Goal: Task Accomplishment & Management: Use online tool/utility

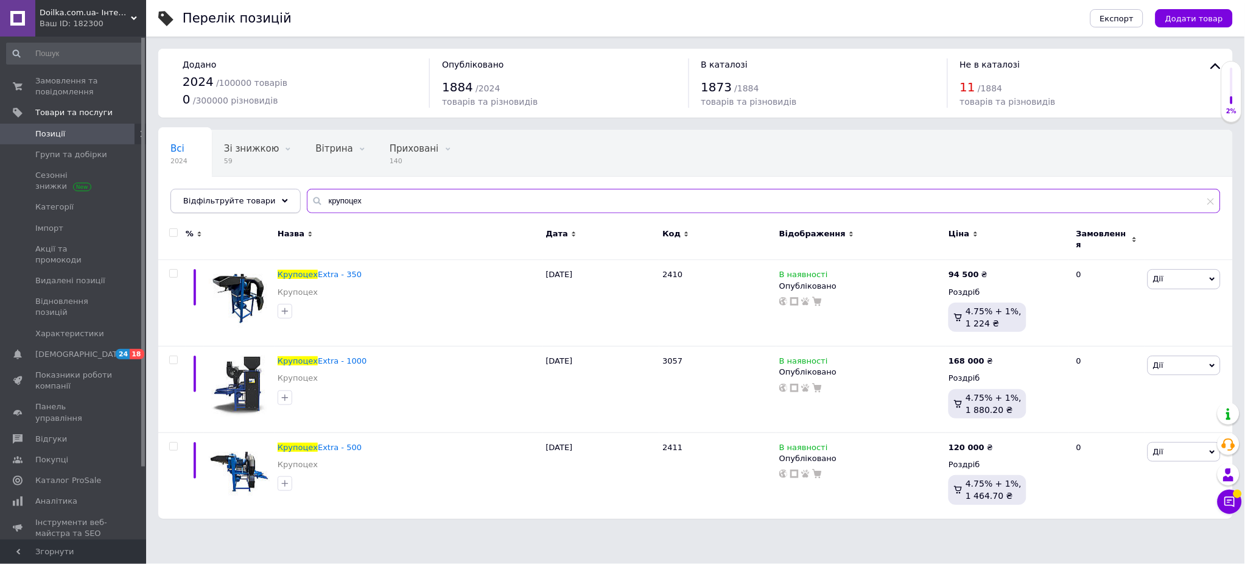
drag, startPoint x: 343, startPoint y: 194, endPoint x: 208, endPoint y: 191, distance: 135.2
click at [208, 192] on div "Відфільтруйте товари крупоцех" at bounding box center [695, 201] width 1050 height 24
paste input "text"
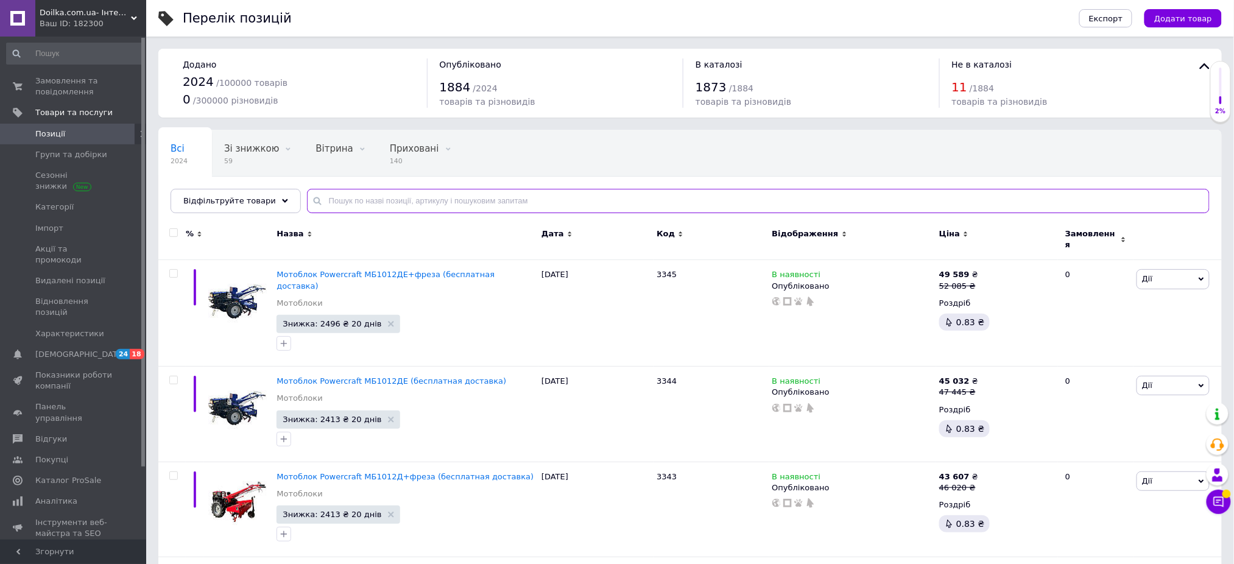
paste input "Zaporoz-ekstruder"
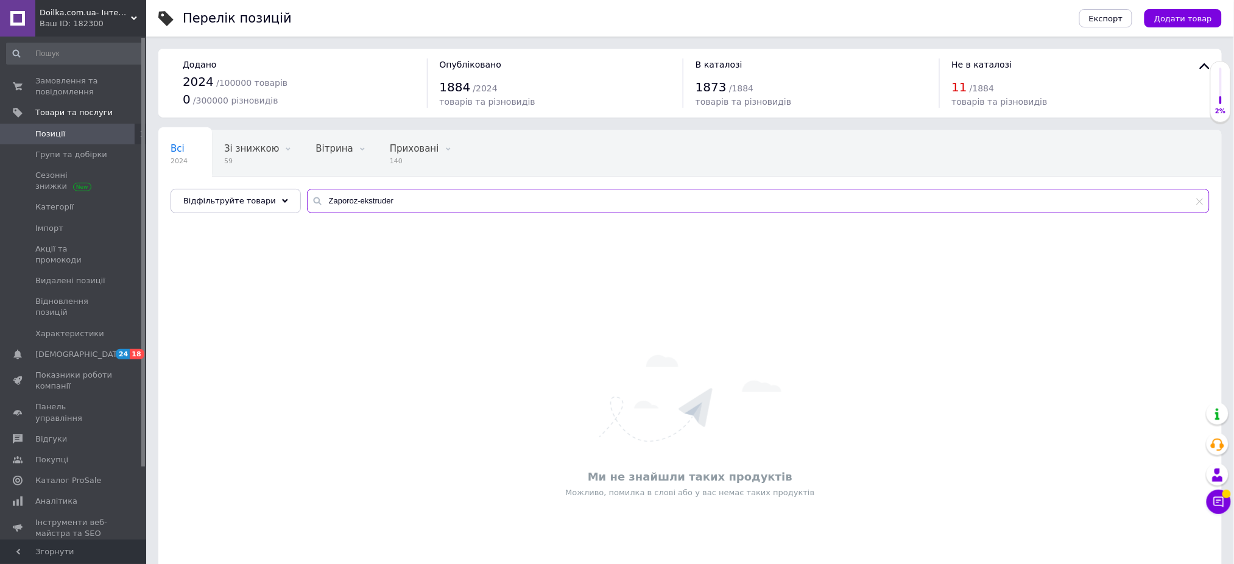
click at [363, 202] on input "Zaporoz-ekstruder" at bounding box center [758, 201] width 902 height 24
click at [364, 202] on input "Zaporoz-ekstruder" at bounding box center [758, 201] width 902 height 24
drag, startPoint x: 366, startPoint y: 199, endPoint x: 311, endPoint y: 191, distance: 56.1
click at [311, 191] on input "Zaporoz" at bounding box center [758, 201] width 902 height 24
type input "запорж"
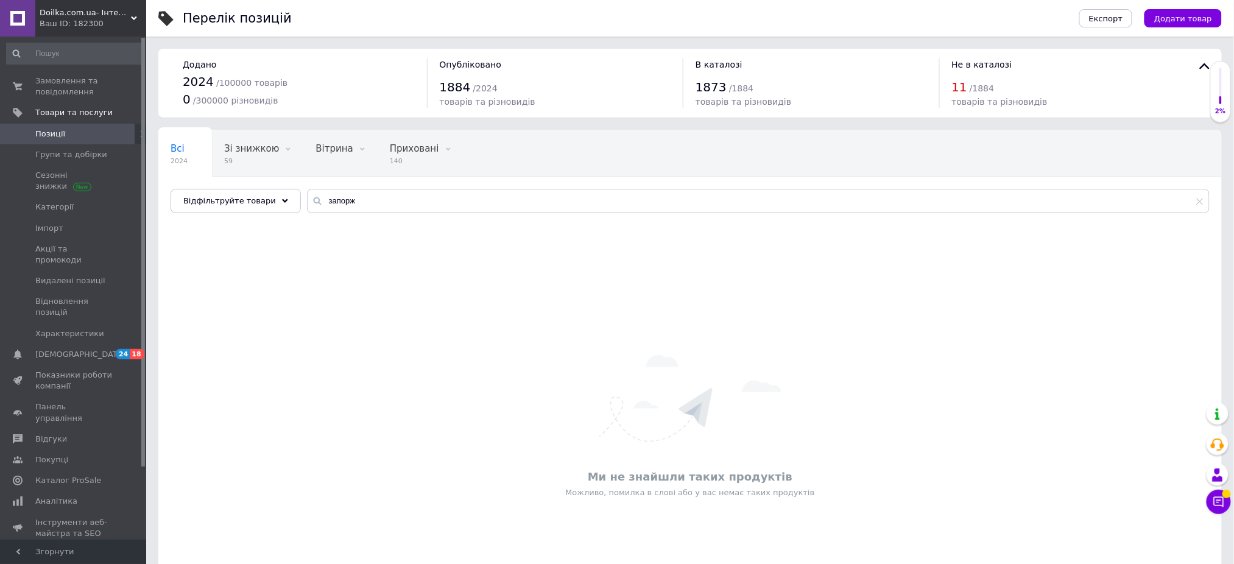
click at [54, 130] on span "Позиції" at bounding box center [50, 133] width 30 height 11
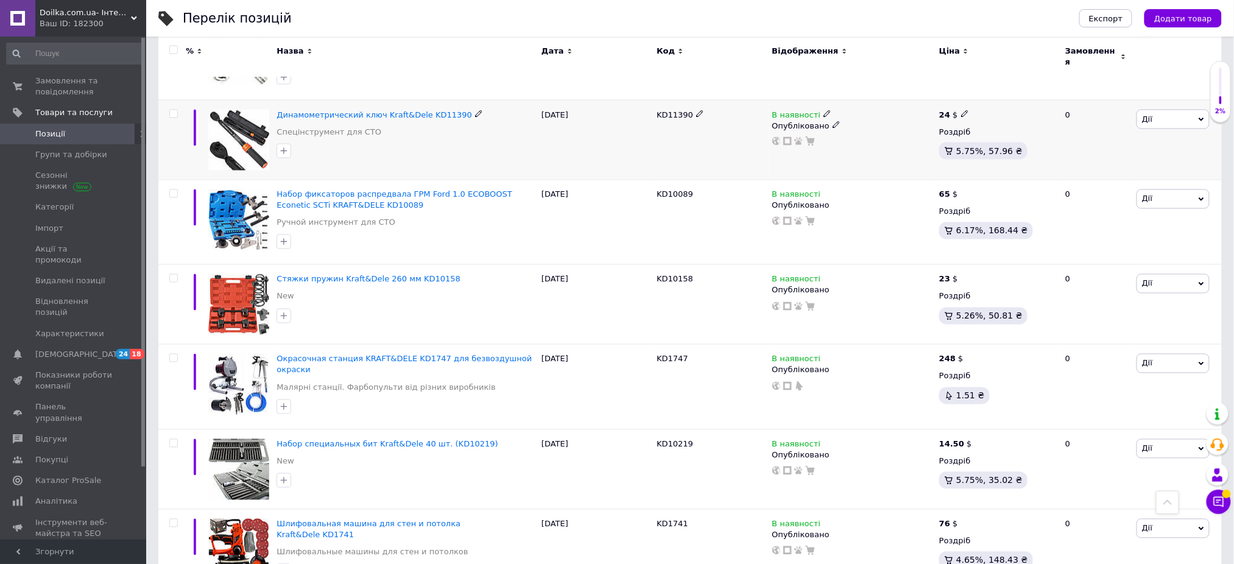
scroll to position [8163, 0]
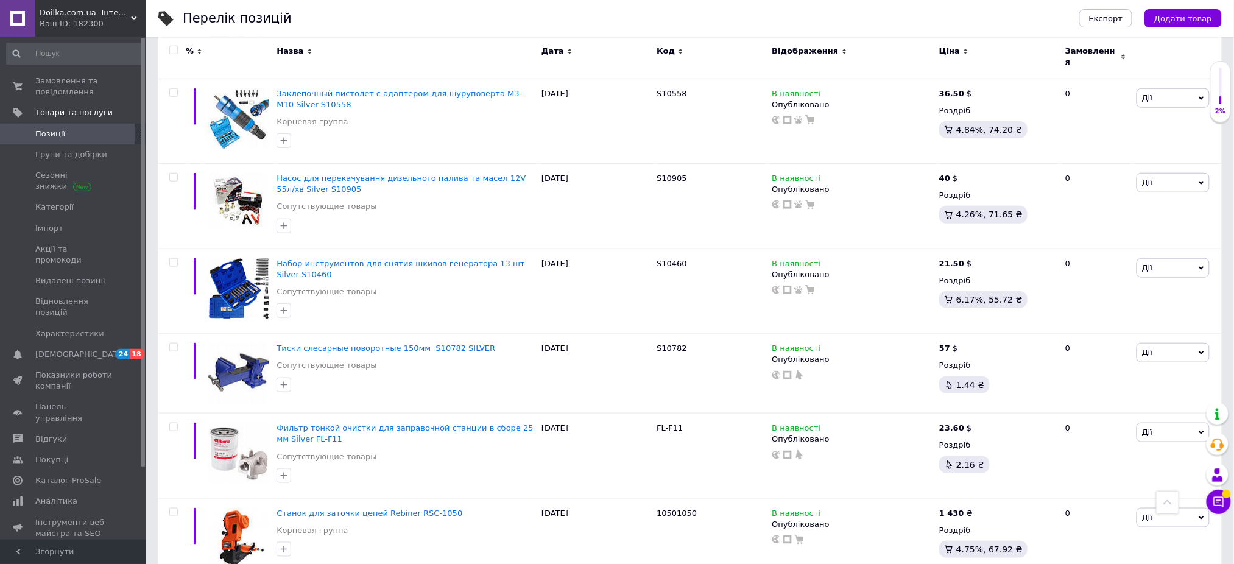
scroll to position [7811, 0]
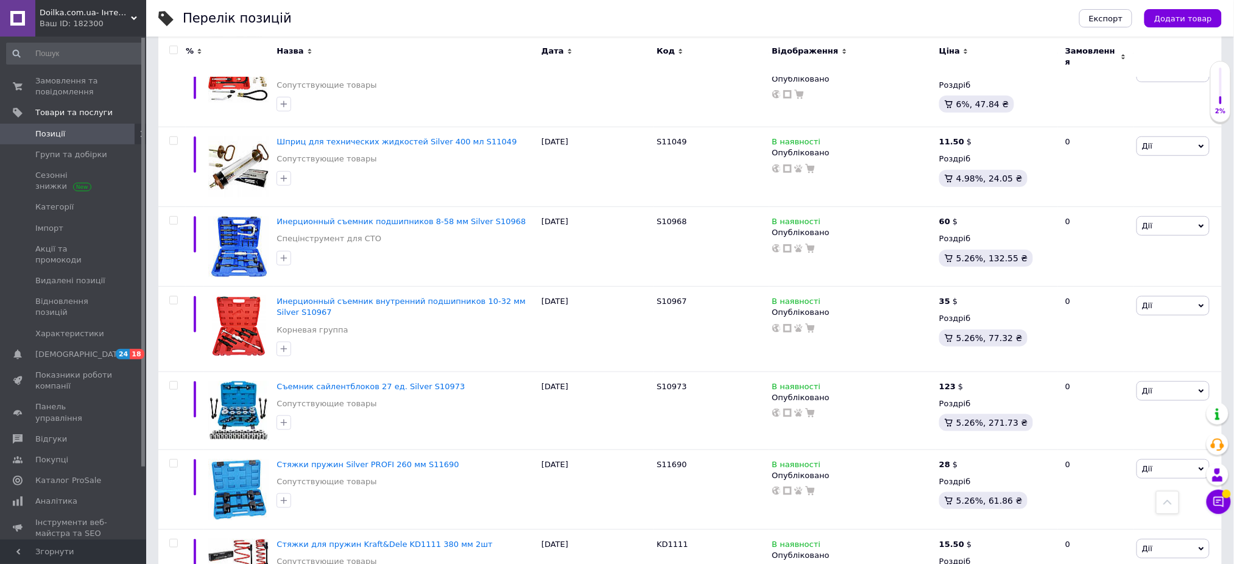
scroll to position [7873, 0]
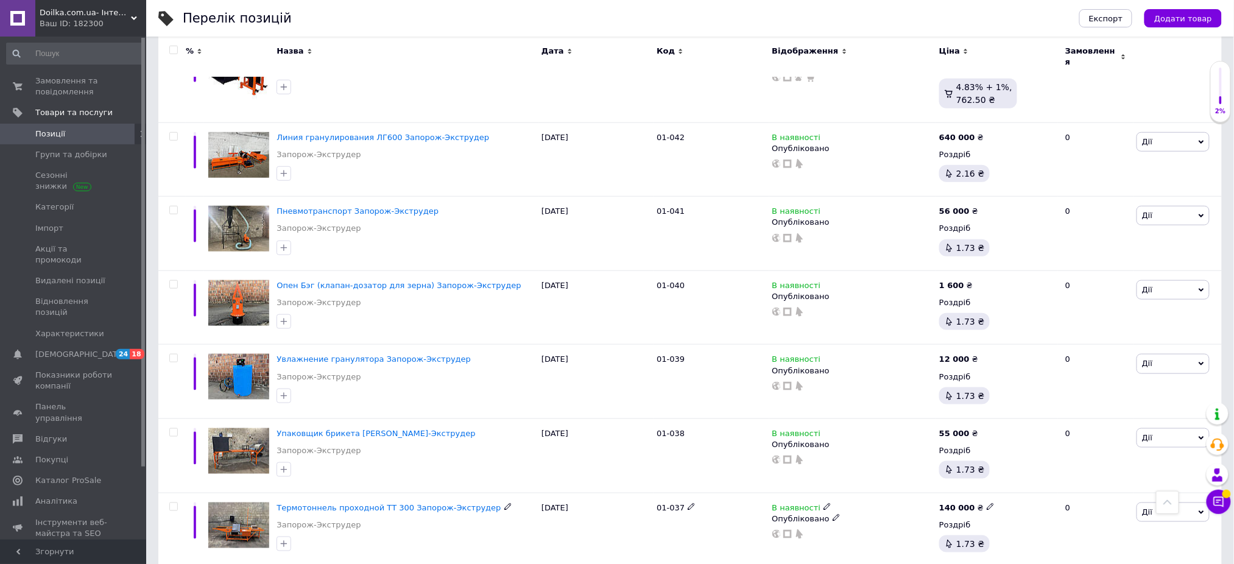
scroll to position [7786, 0]
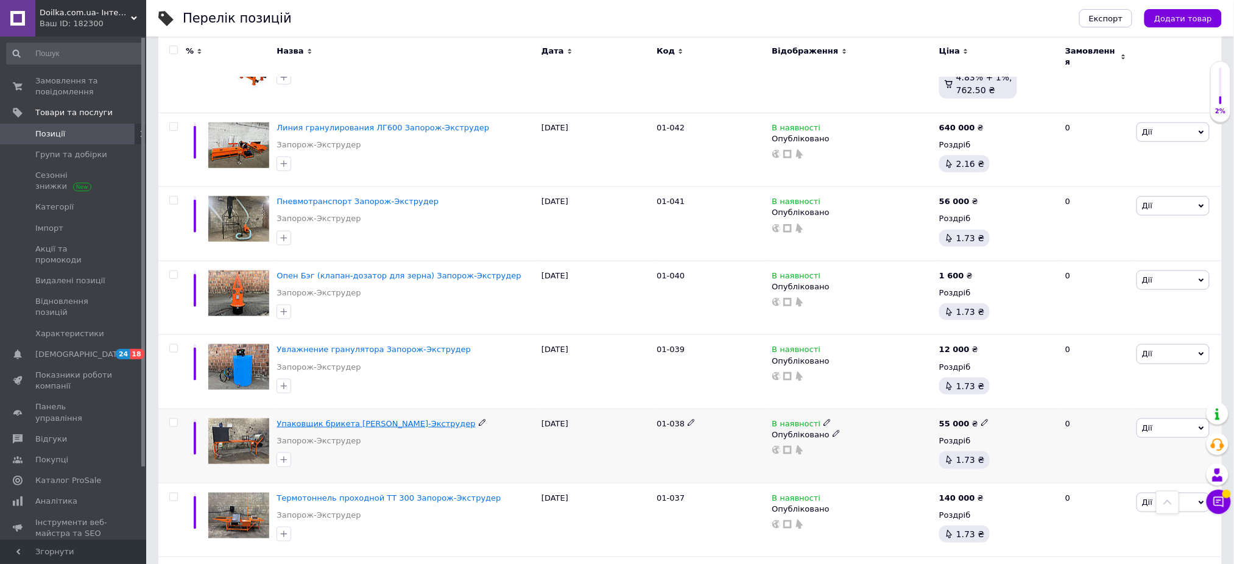
drag, startPoint x: 454, startPoint y: 222, endPoint x: 382, endPoint y: 224, distance: 71.3
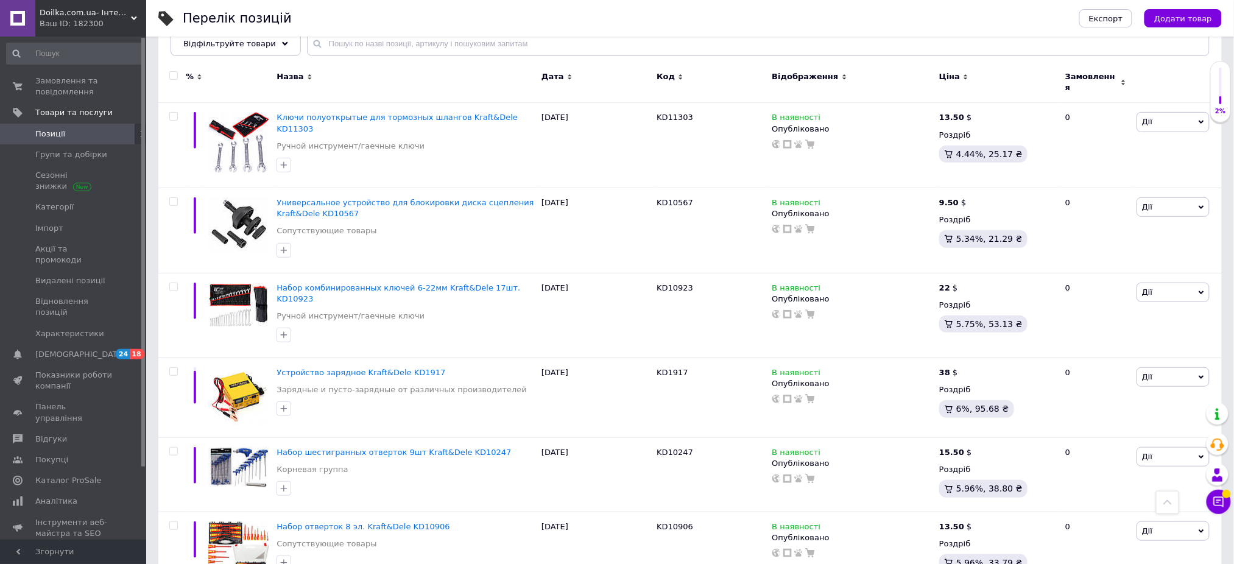
scroll to position [0, 0]
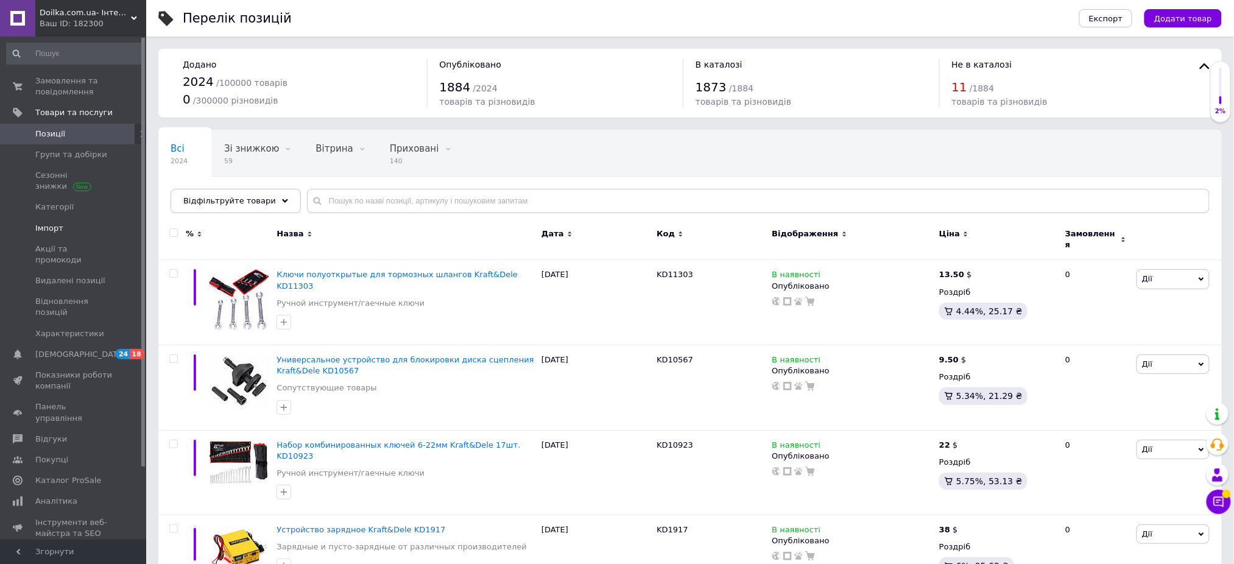
click at [43, 229] on span "Імпорт" at bounding box center [49, 228] width 28 height 11
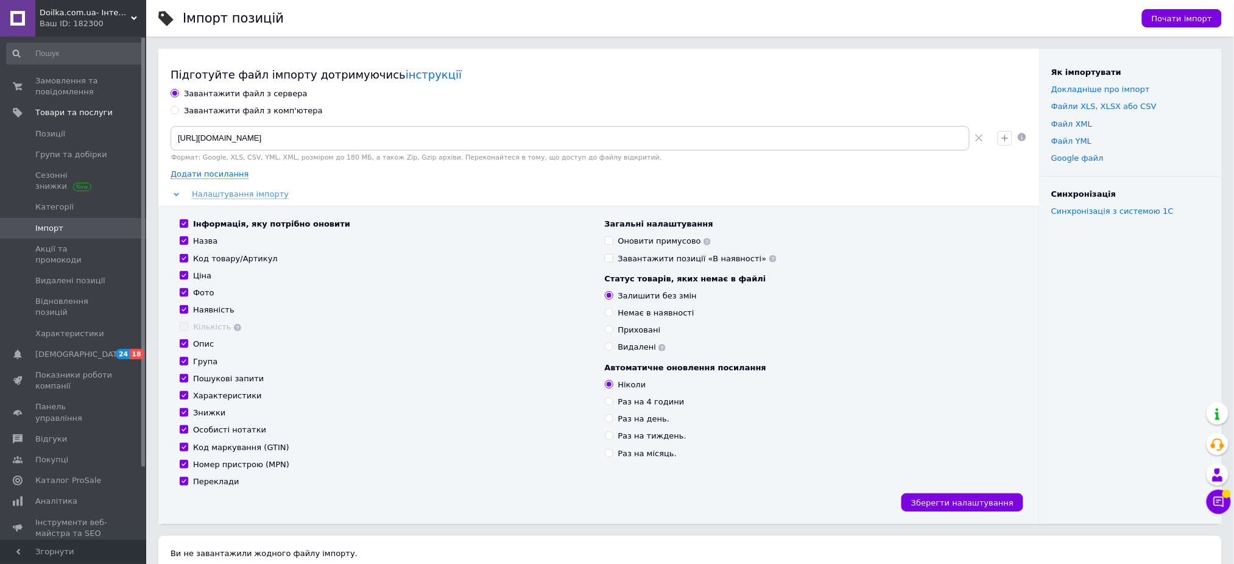
click at [174, 111] on input "Завантажити файл з комп'ютера" at bounding box center [174, 110] width 8 height 8
radio input "true"
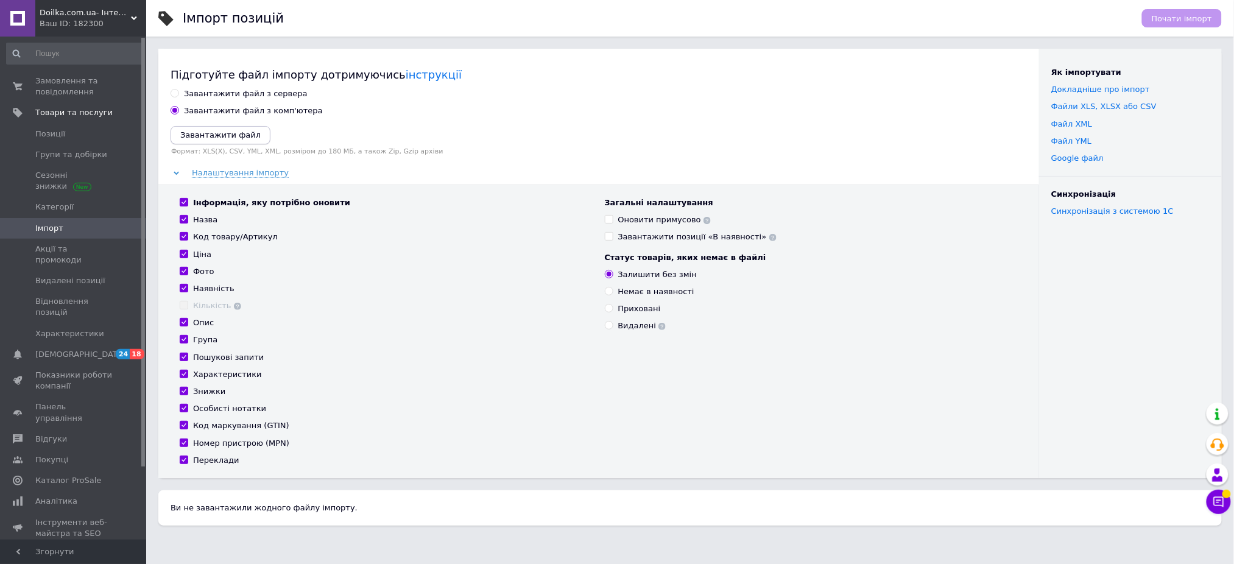
click at [203, 131] on icon "Завантажити файл" at bounding box center [220, 134] width 80 height 9
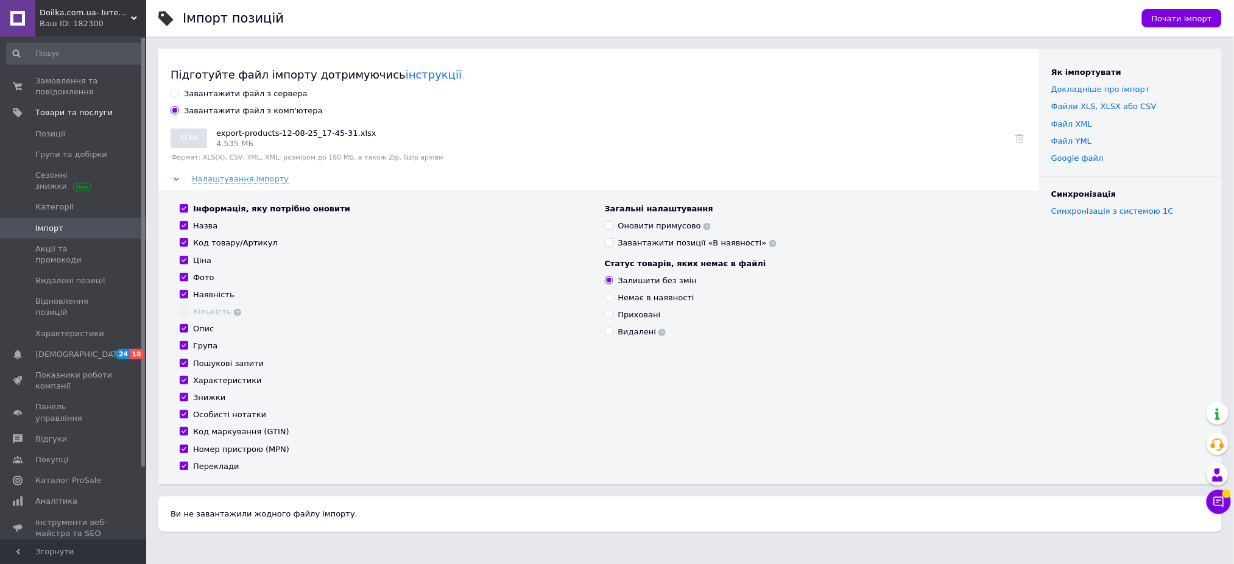
click at [181, 208] on input "Інформація, яку потрібно оновити" at bounding box center [184, 208] width 8 height 8
checkbox input "false"
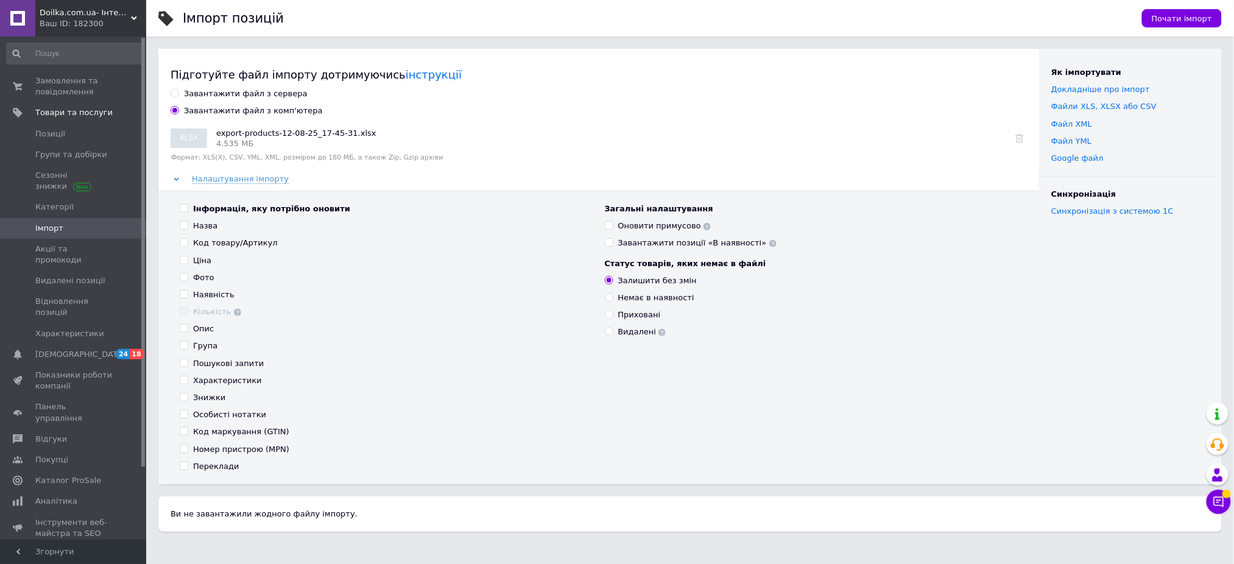
checkbox input "false"
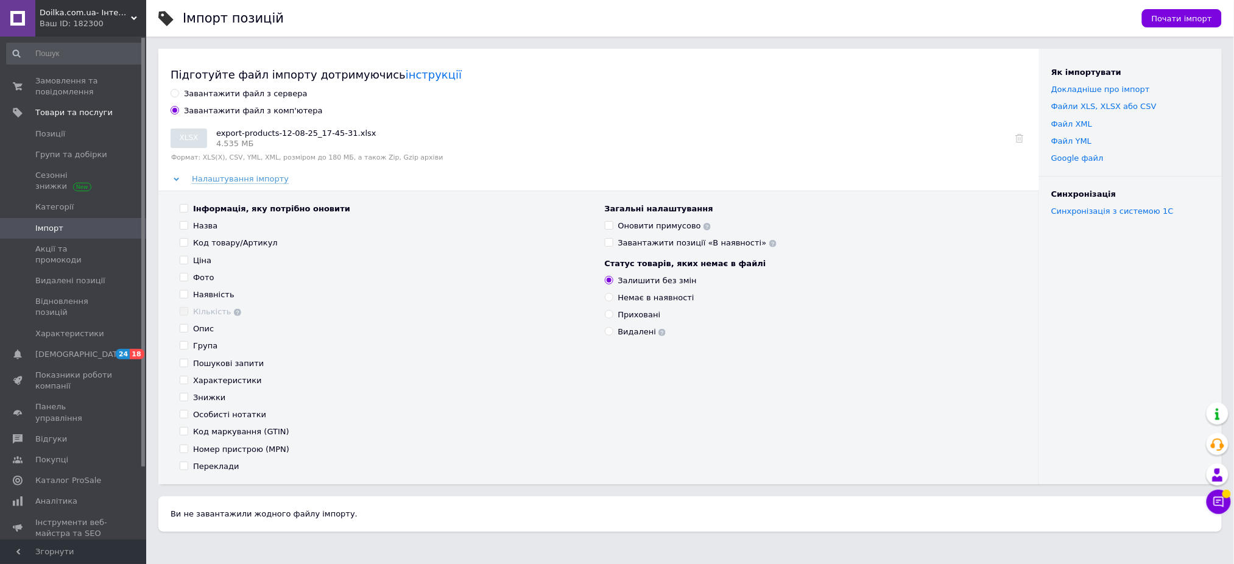
checkbox input "false"
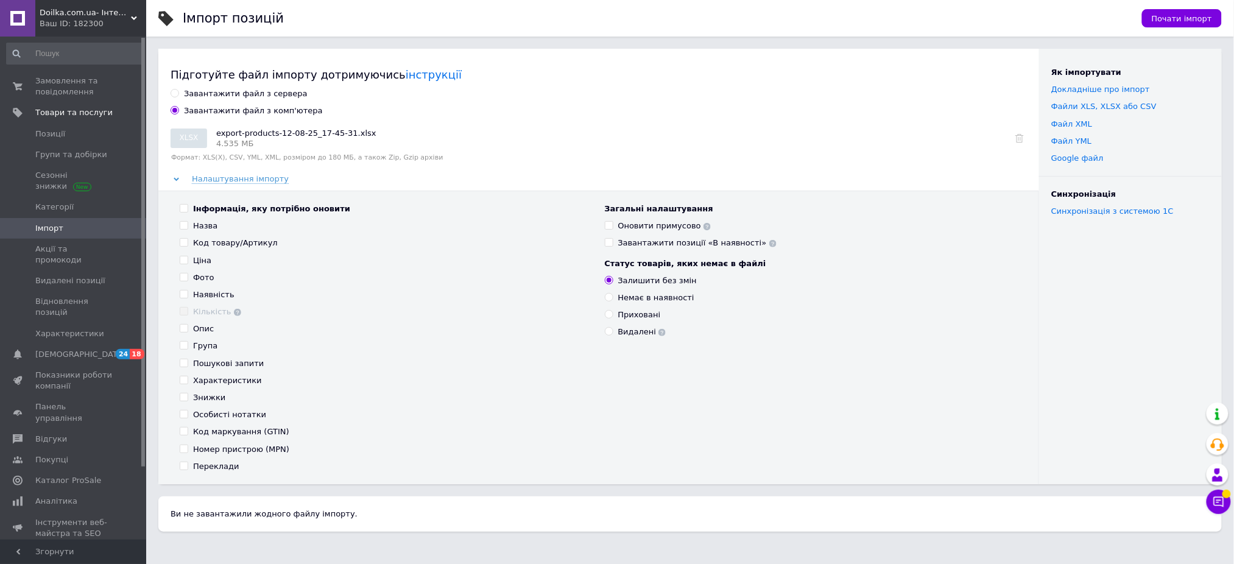
checkbox input "false"
click at [183, 261] on input "Ціна" at bounding box center [184, 260] width 8 height 8
checkbox input "true"
click at [1203, 15] on span "Почати імпорт" at bounding box center [1181, 18] width 60 height 9
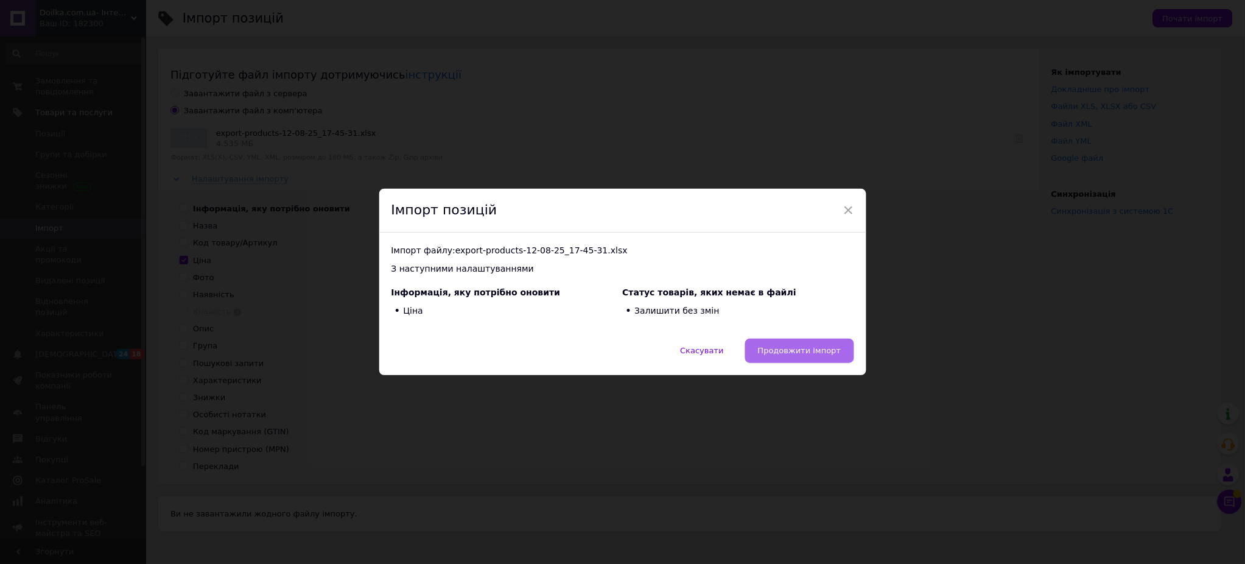
click at [804, 352] on span "Продовжити імпорт" at bounding box center [799, 350] width 83 height 9
